Goal: Navigation & Orientation: Find specific page/section

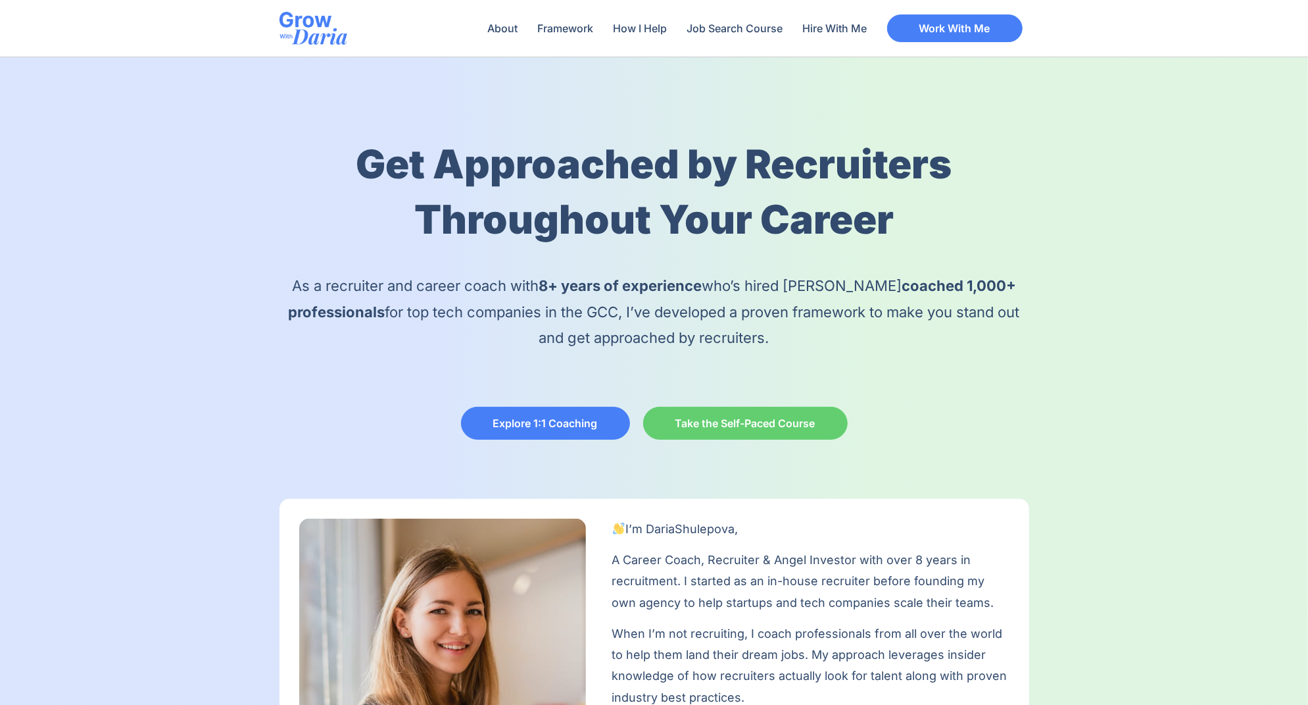
click at [309, 16] on img at bounding box center [314, 28] width 68 height 33
click at [313, 26] on img at bounding box center [314, 28] width 68 height 33
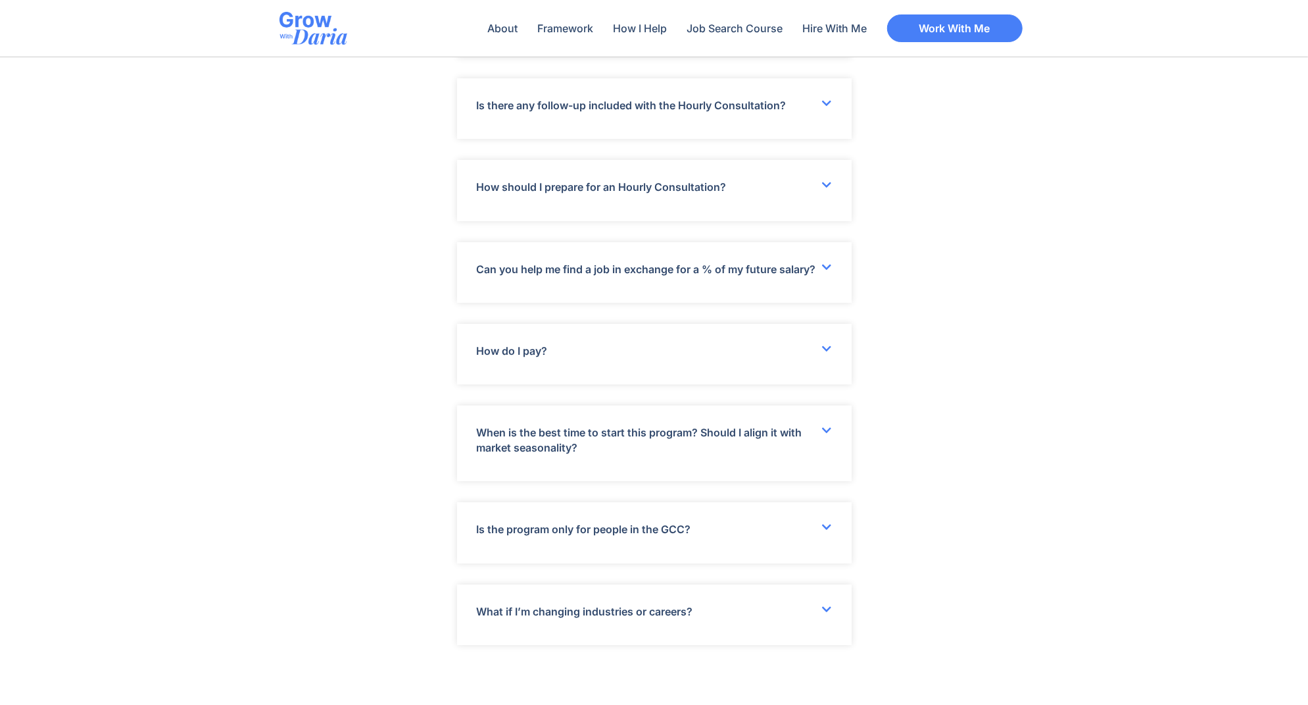
scroll to position [4709, 0]
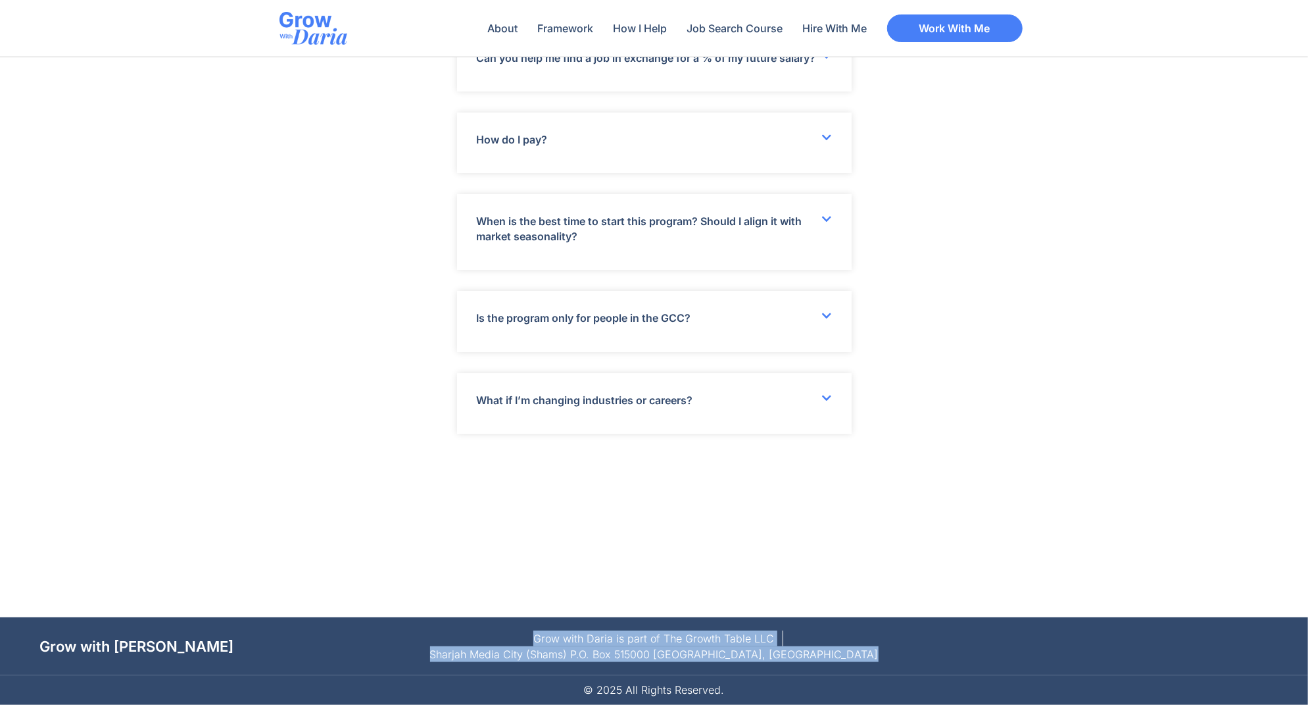
drag, startPoint x: 386, startPoint y: 654, endPoint x: 976, endPoint y: 657, distance: 590.1
click at [976, 657] on div "Grow with [PERSON_NAME] Grow with Daria is part of The Growth Table LLC [GEOGRA…" at bounding box center [654, 646] width 1230 height 32
copy div "Grow with Daria is part of The Growth Table LLC Sharjah Media City (Shams) P.O.…"
